Goal: Task Accomplishment & Management: Manage account settings

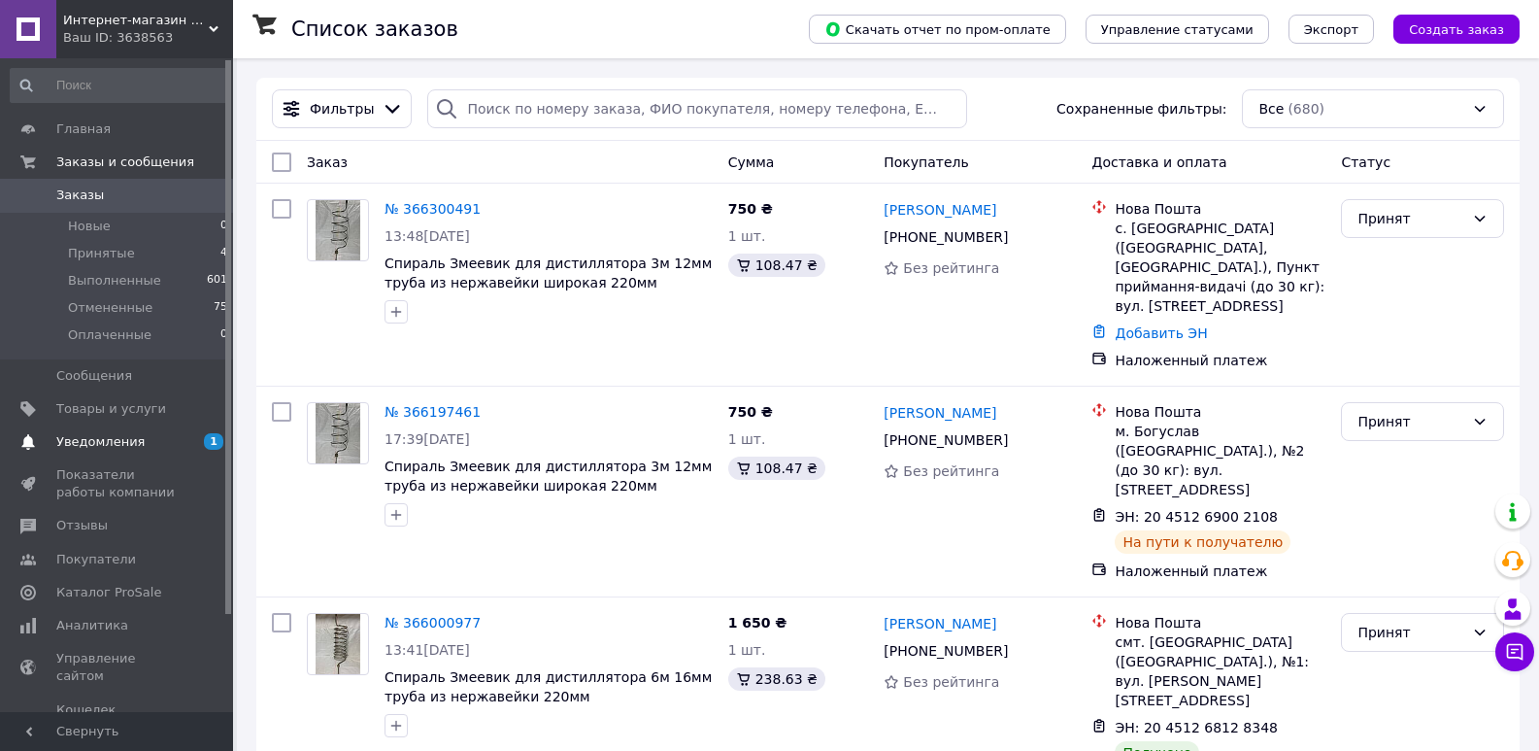
click at [94, 449] on span "Уведомления" at bounding box center [100, 441] width 88 height 17
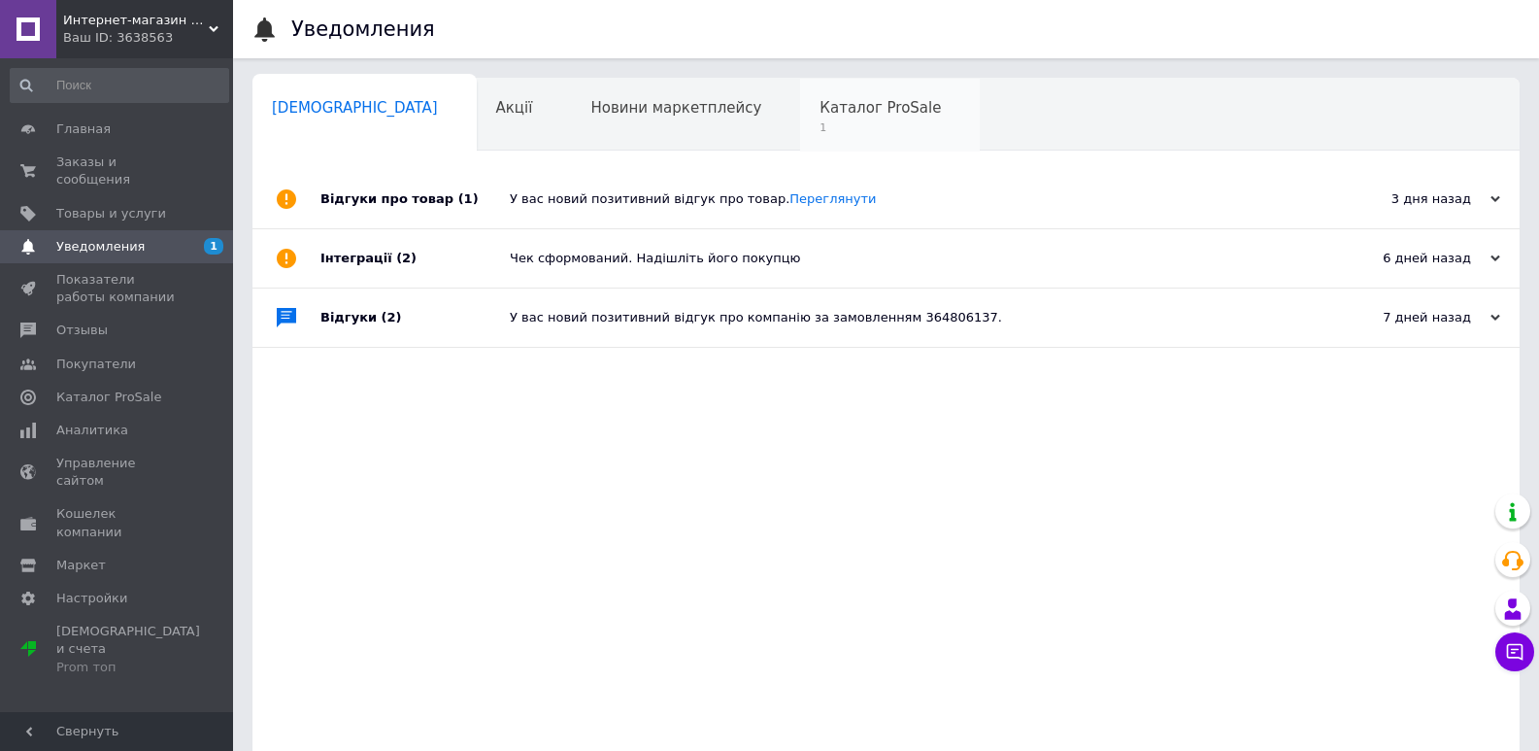
click at [820, 115] on span "Каталог ProSale" at bounding box center [880, 107] width 121 height 17
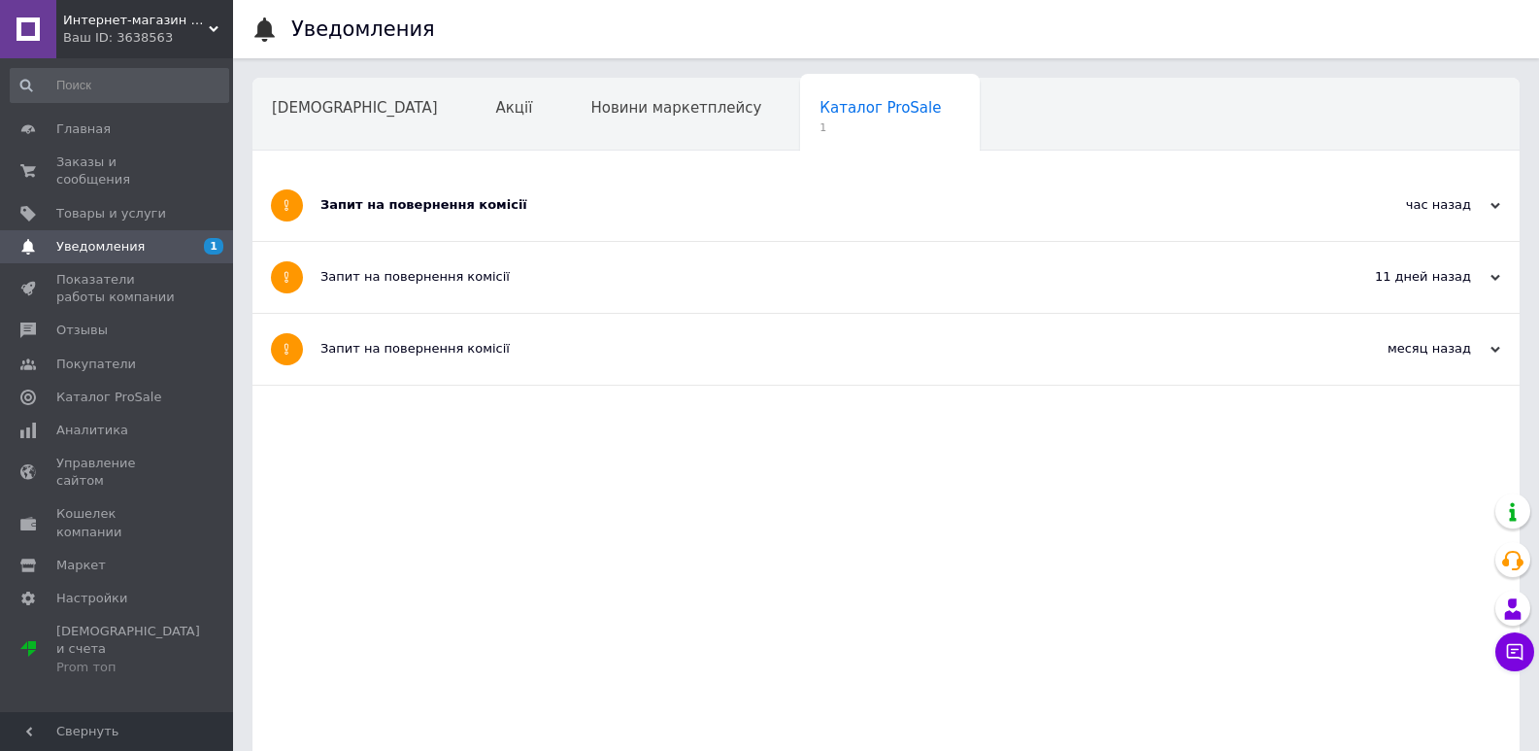
click at [431, 187] on div "Запит на повернення комісії" at bounding box center [813, 205] width 986 height 71
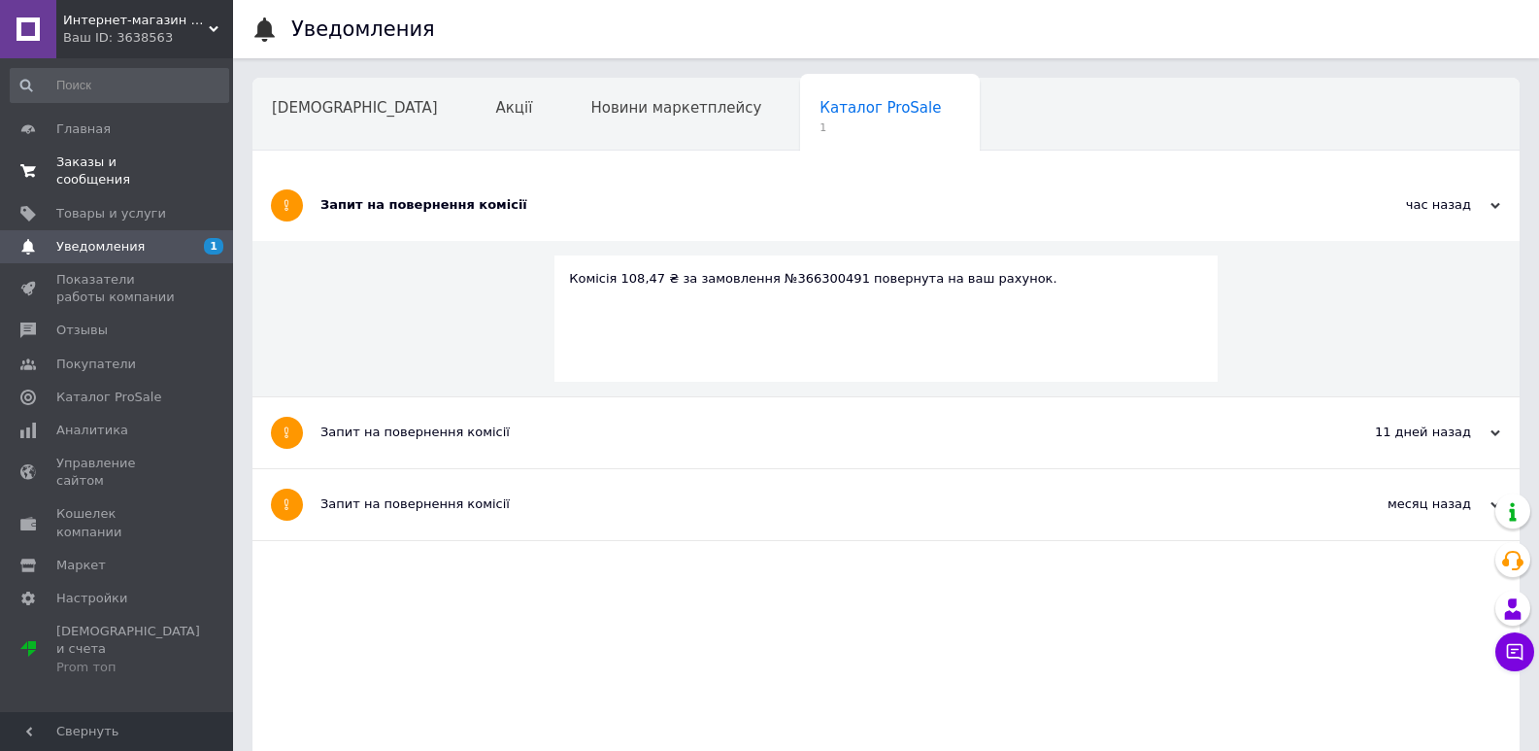
click at [125, 159] on span "Заказы и сообщения" at bounding box center [117, 170] width 123 height 35
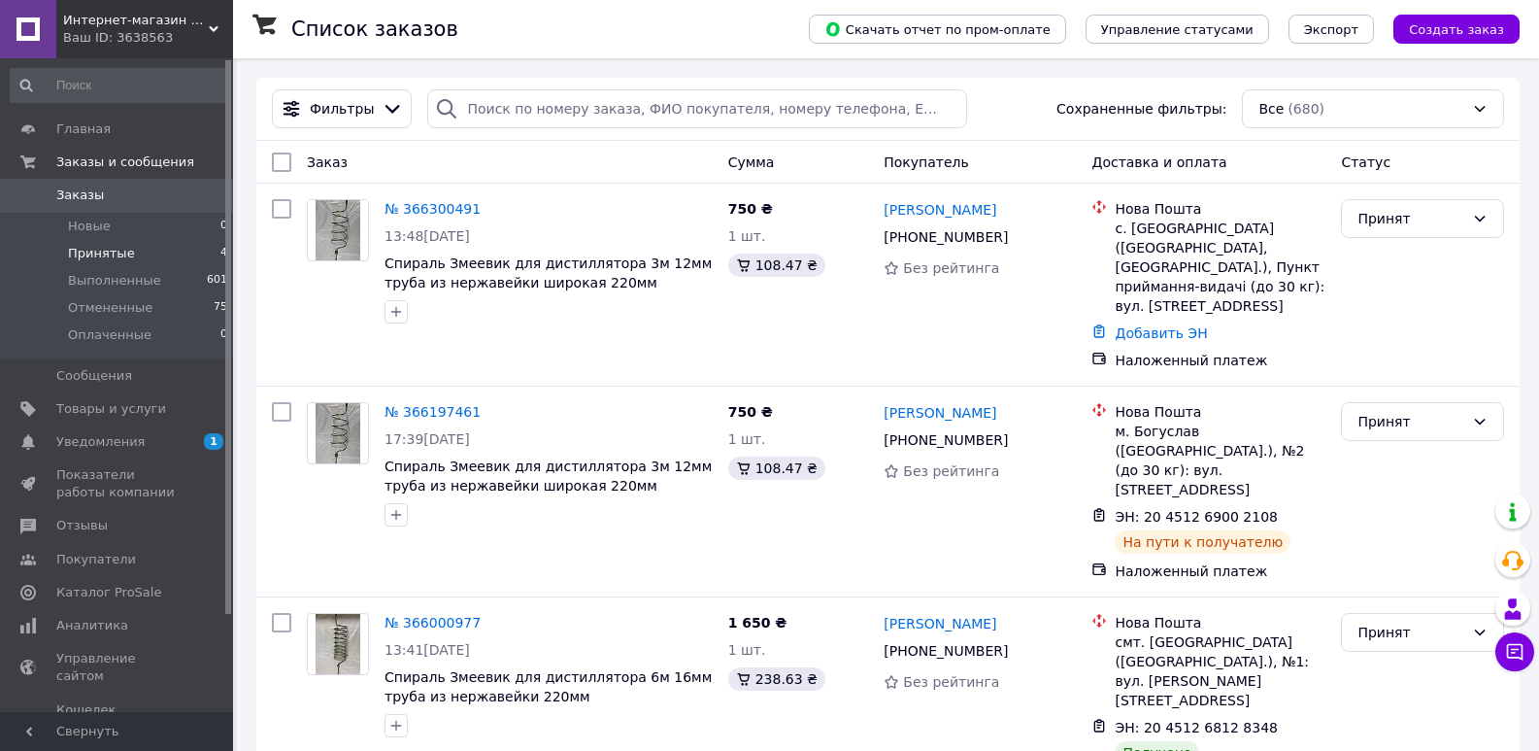
click at [122, 250] on span "Принятые" at bounding box center [101, 253] width 67 height 17
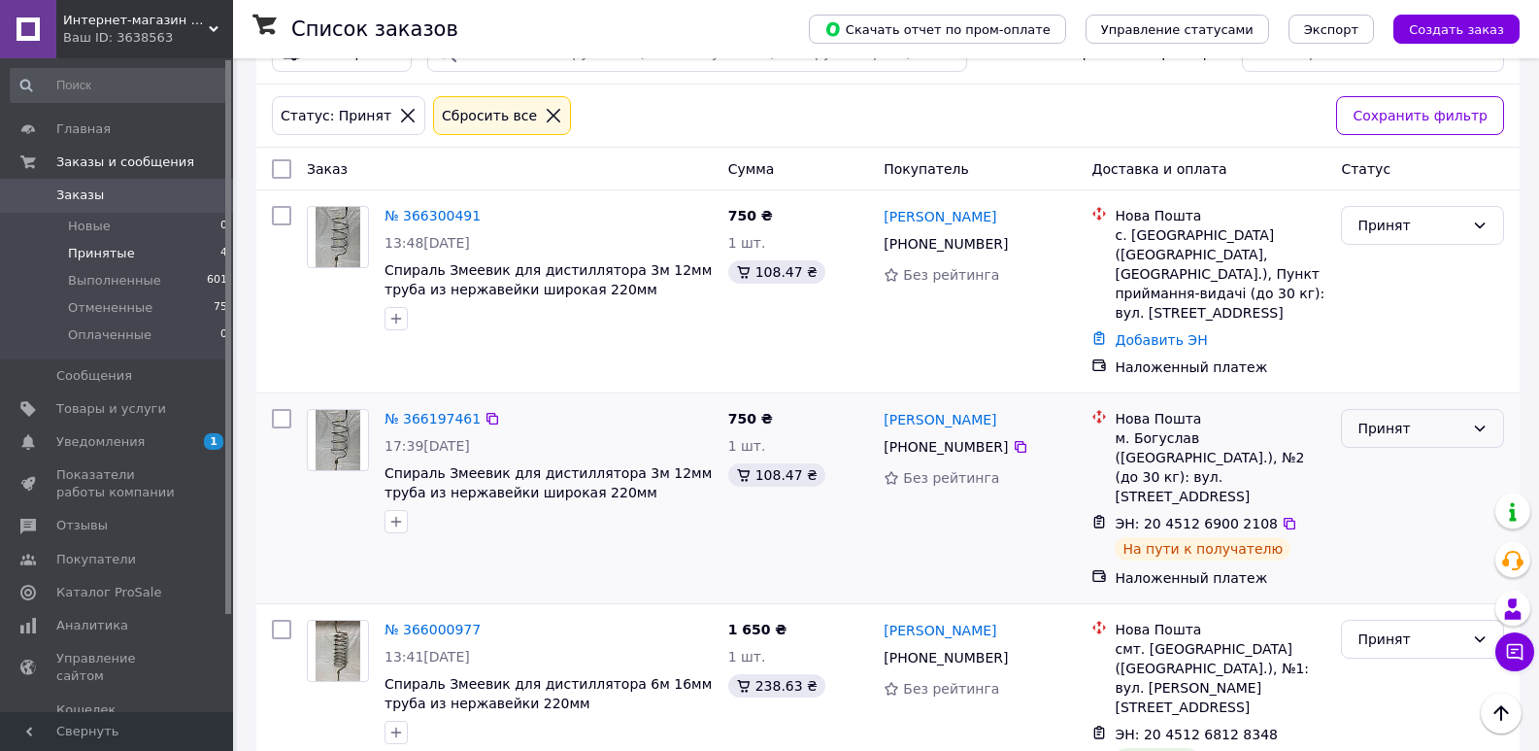
scroll to position [24, 0]
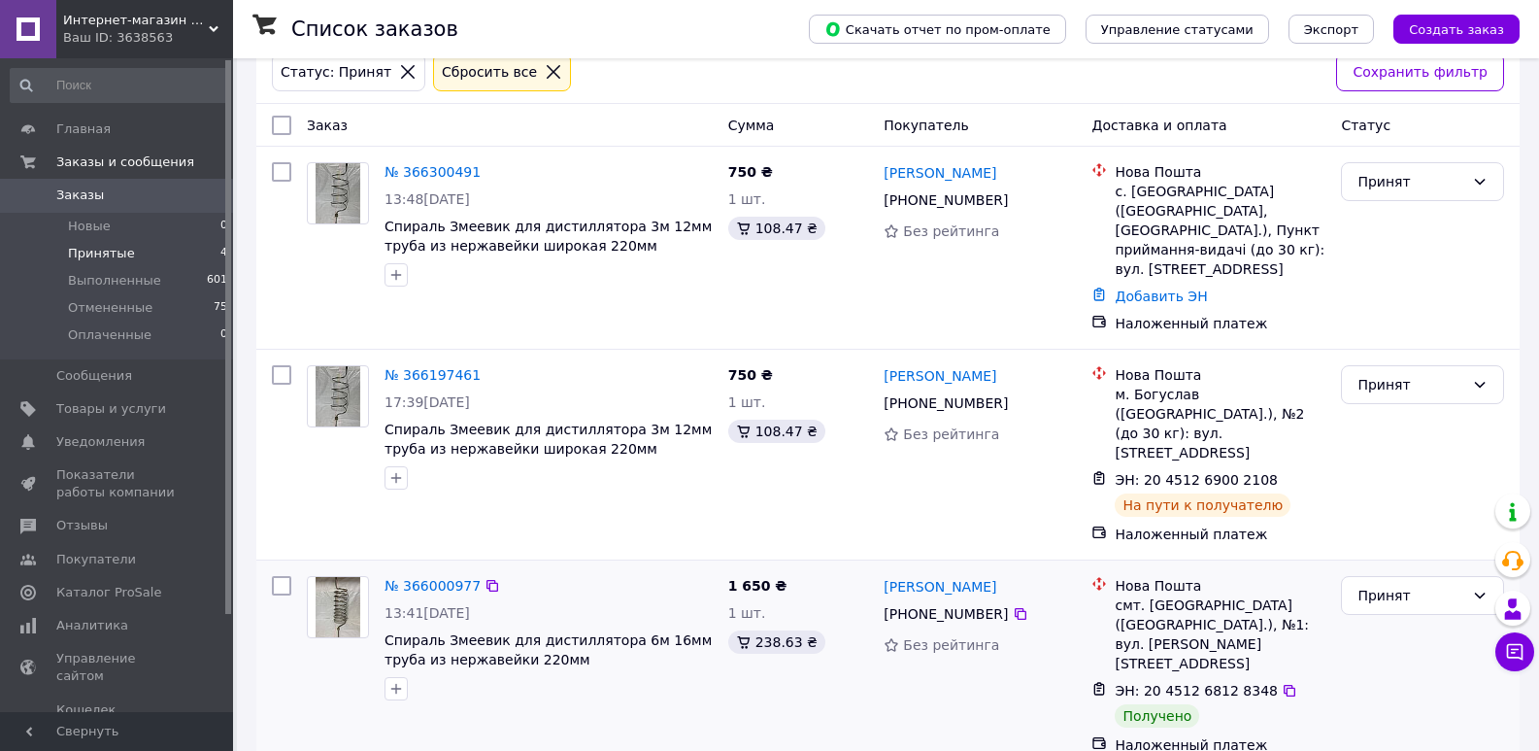
scroll to position [218, 0]
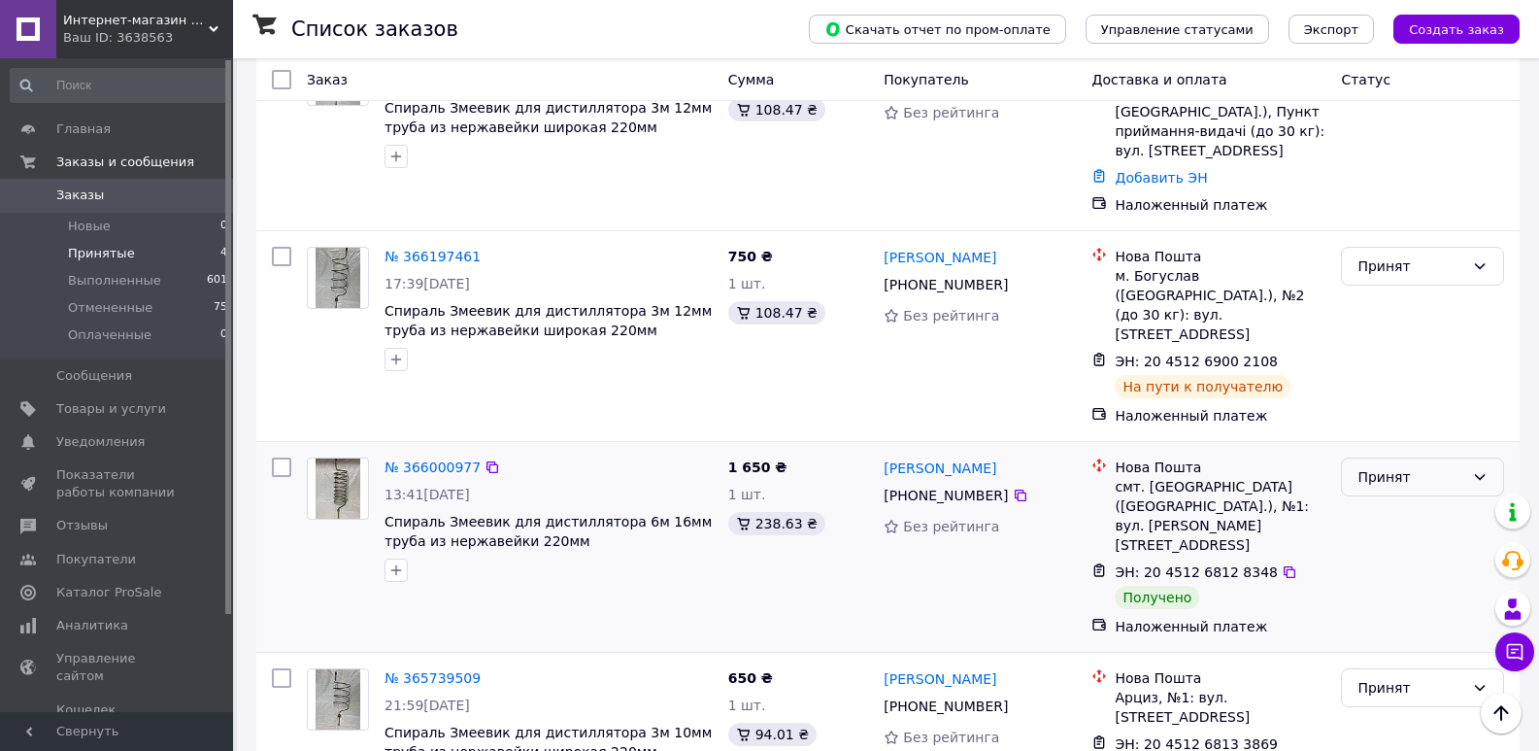
click at [1420, 466] on div "Принят" at bounding box center [1411, 476] width 107 height 21
click at [1406, 486] on li "Выполнен" at bounding box center [1422, 480] width 161 height 35
click at [1376, 668] on div "Принят" at bounding box center [1422, 687] width 163 height 39
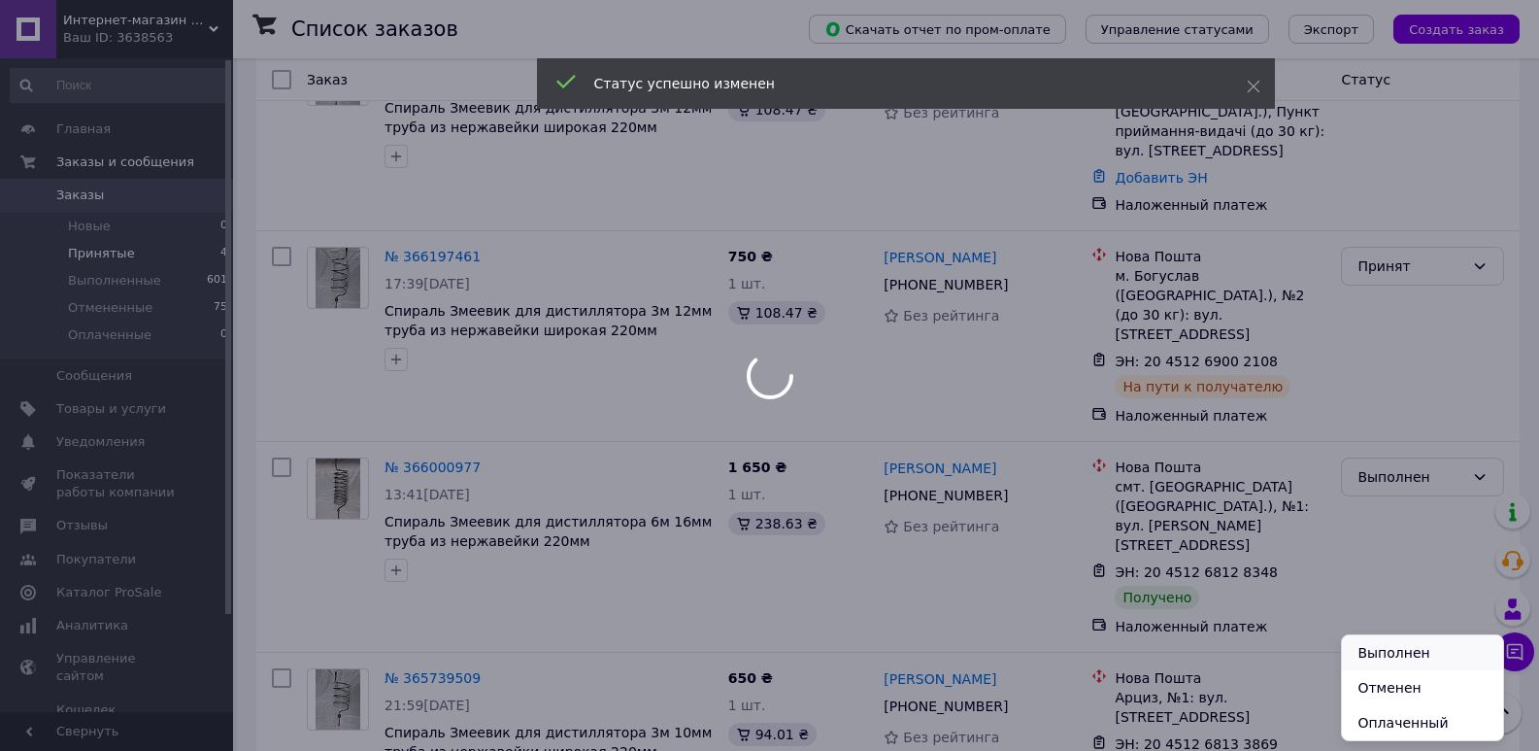
click at [1400, 653] on li "Выполнен" at bounding box center [1422, 652] width 161 height 35
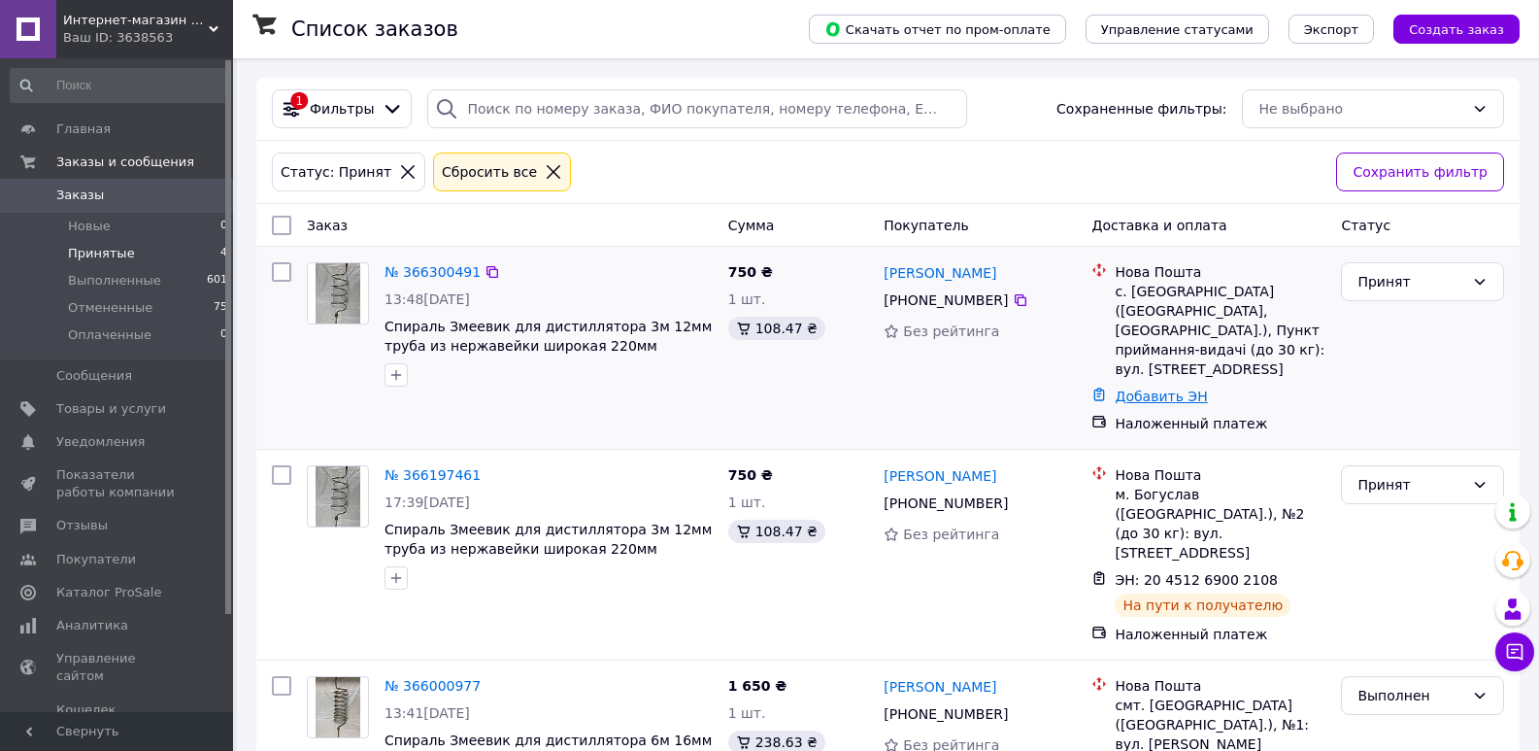
click at [1145, 388] on link "Добавить ЭН" at bounding box center [1161, 396] width 92 height 16
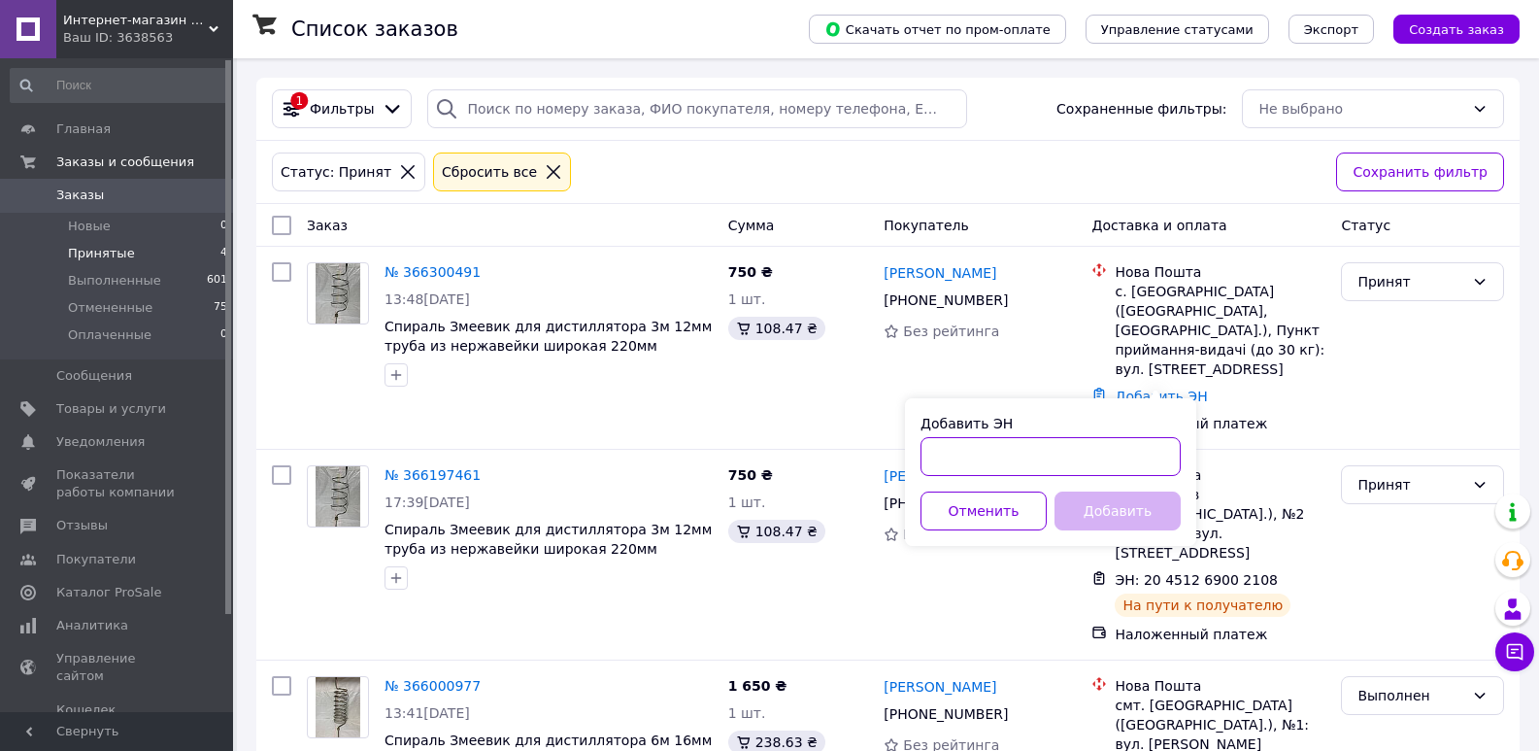
click at [1026, 463] on input "Добавить ЭН" at bounding box center [1051, 456] width 260 height 39
paste input "20451269205067"
type input "20451269205067"
click at [1143, 514] on button "Добавить" at bounding box center [1118, 510] width 126 height 39
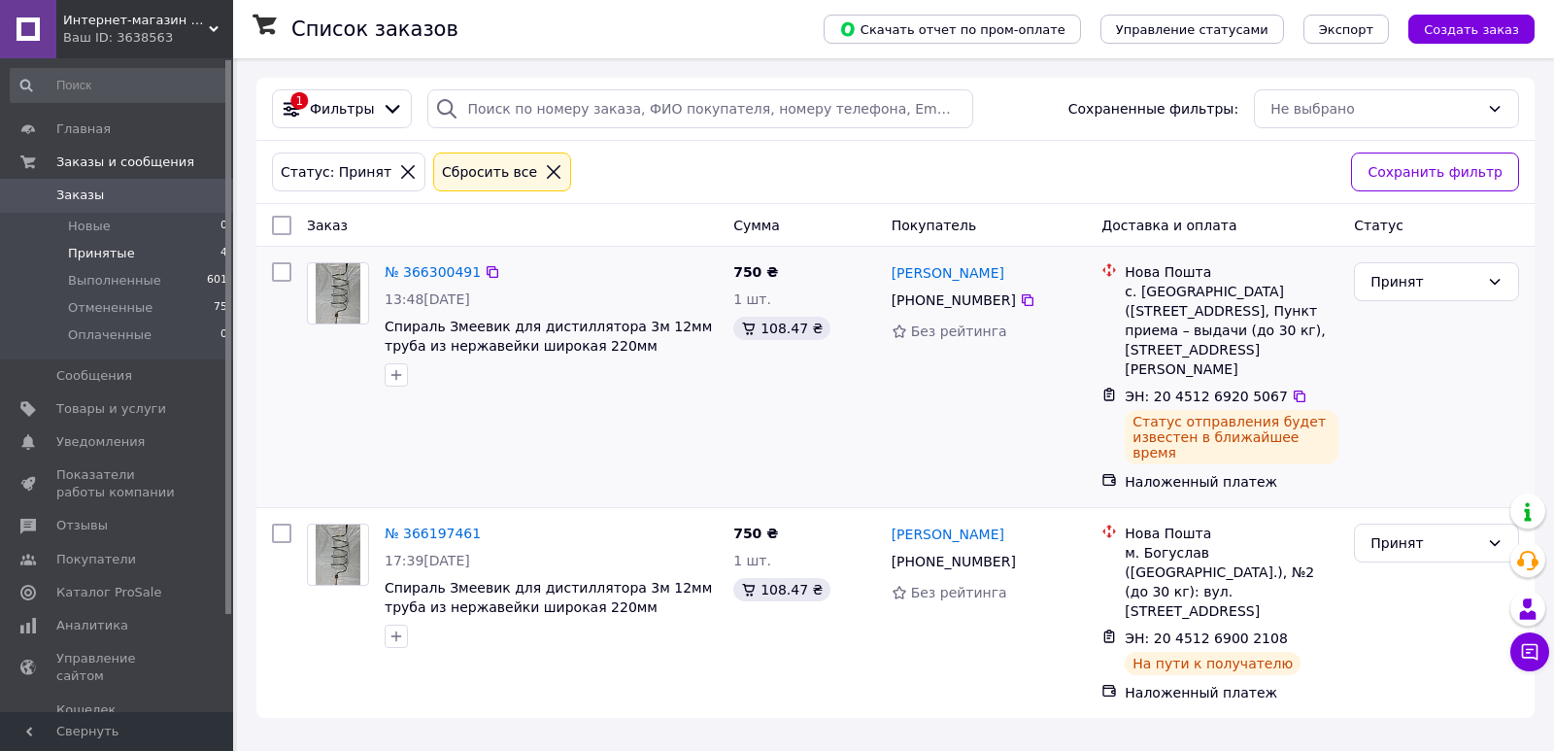
click at [1408, 375] on div "Принят" at bounding box center [1436, 376] width 181 height 245
click at [924, 274] on link "[PERSON_NAME]" at bounding box center [947, 272] width 113 height 19
